Goal: Task Accomplishment & Management: Manage account settings

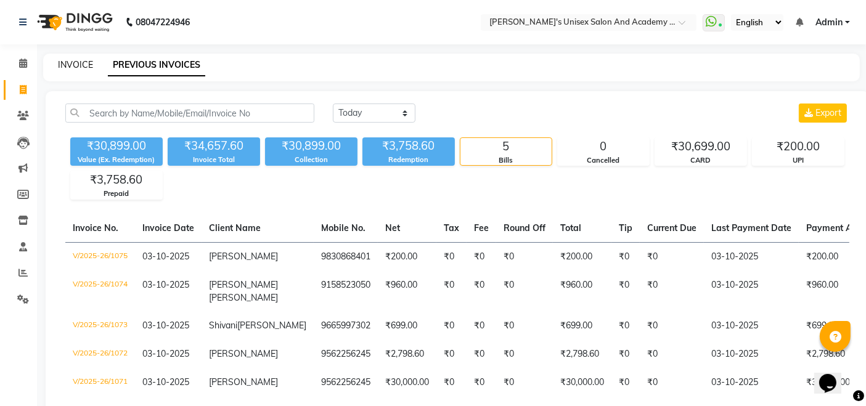
click at [84, 67] on link "INVOICE" at bounding box center [75, 64] width 35 height 11
select select "service"
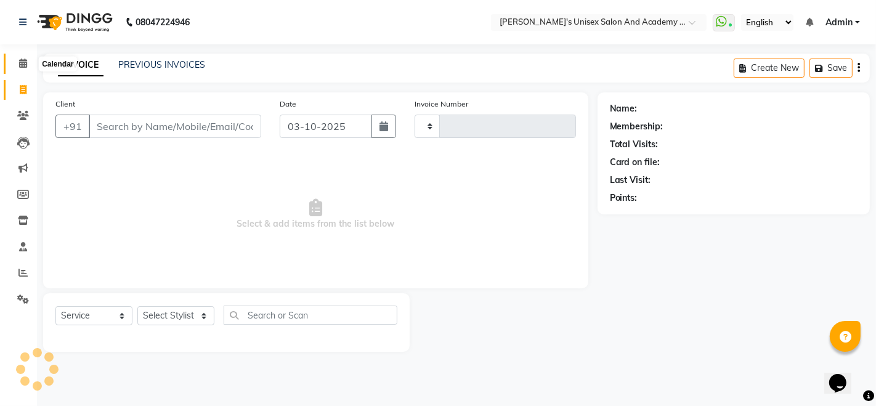
click at [26, 67] on icon at bounding box center [23, 63] width 8 height 9
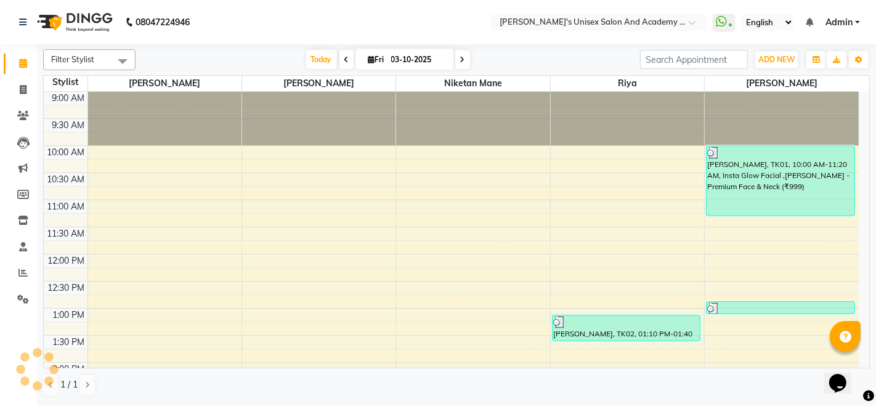
click at [460, 59] on icon at bounding box center [462, 59] width 5 height 7
type input "04-10-2025"
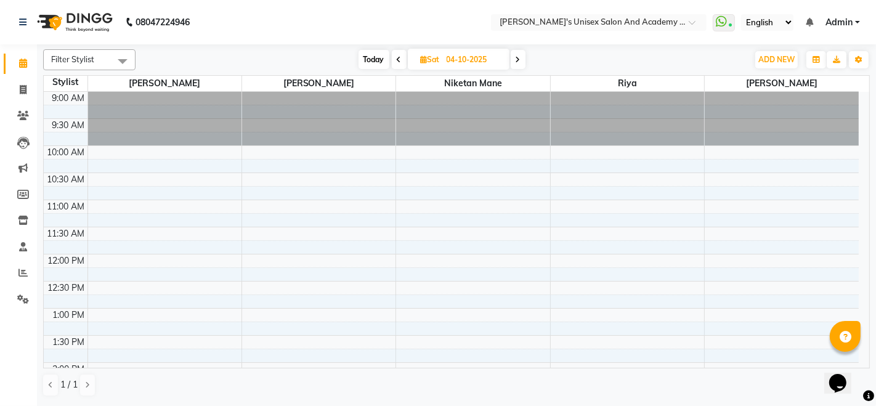
click at [852, 26] on span "Admin" at bounding box center [839, 22] width 27 height 13
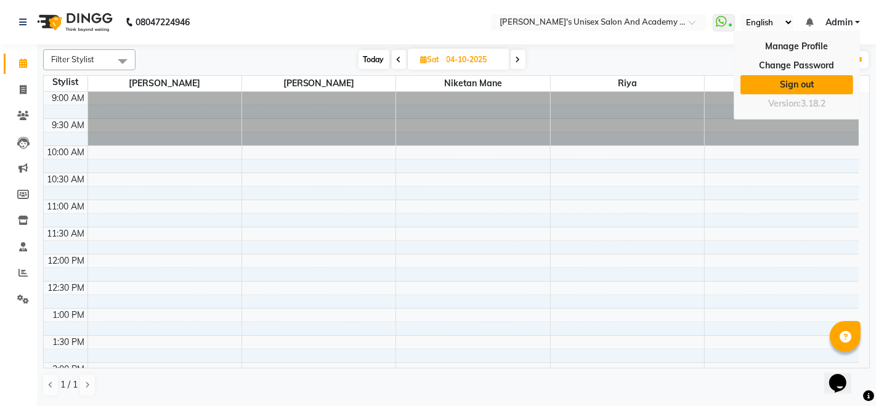
click at [802, 86] on link "Sign out" at bounding box center [797, 84] width 113 height 19
